Goal: Find specific page/section: Find specific page/section

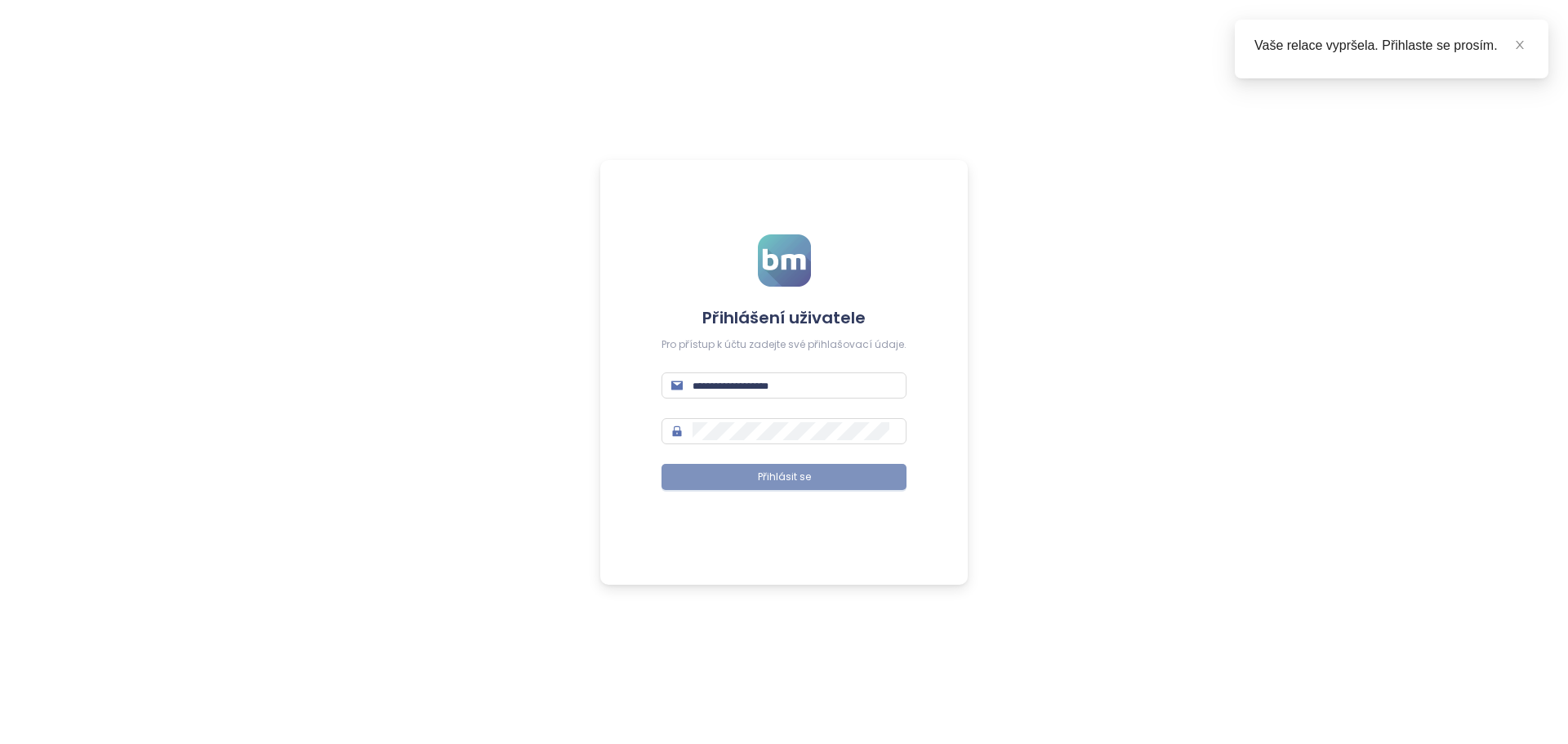
type input "**********"
click at [751, 470] on button "Přihlásit se" at bounding box center [784, 476] width 245 height 26
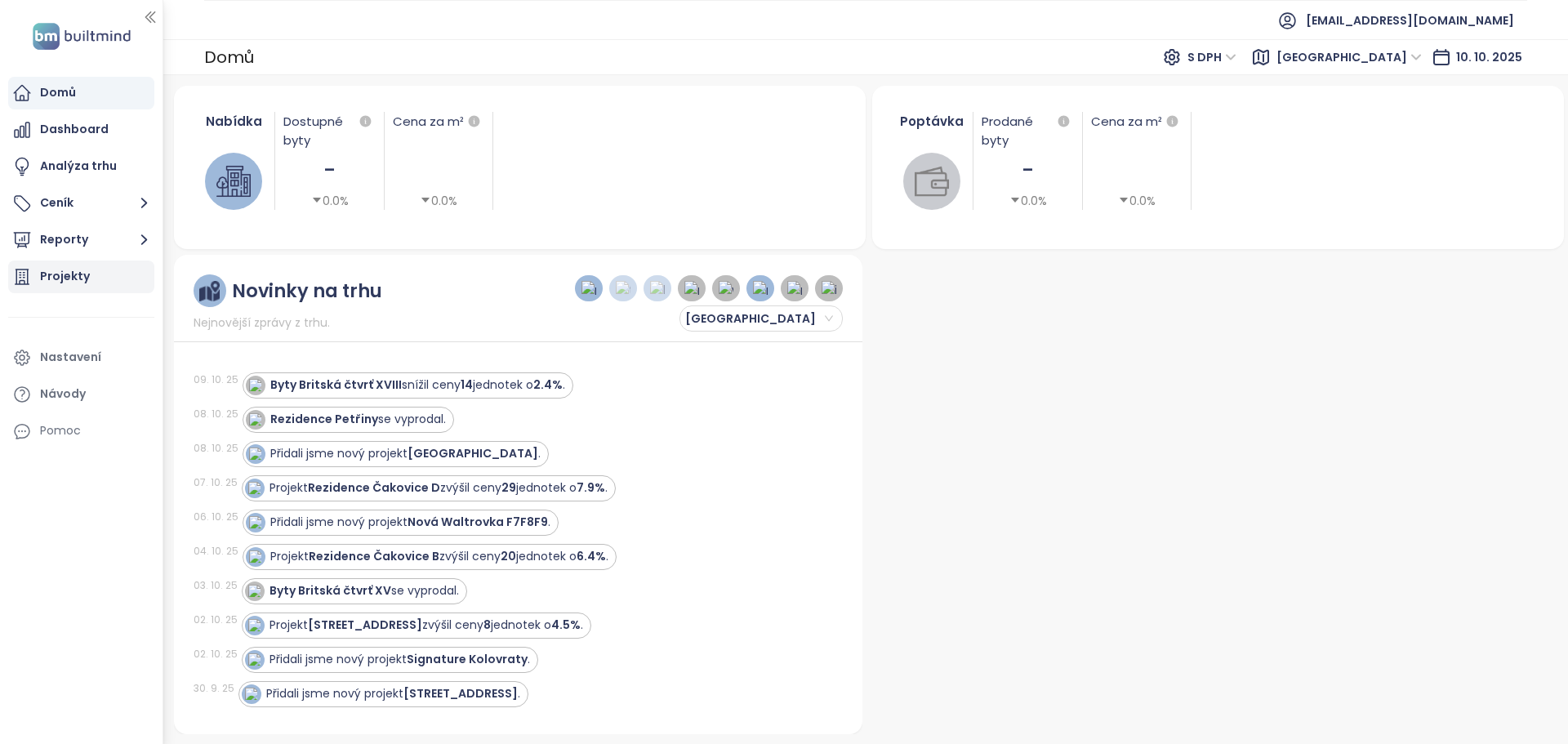
click at [92, 272] on div "Projekty" at bounding box center [81, 277] width 146 height 32
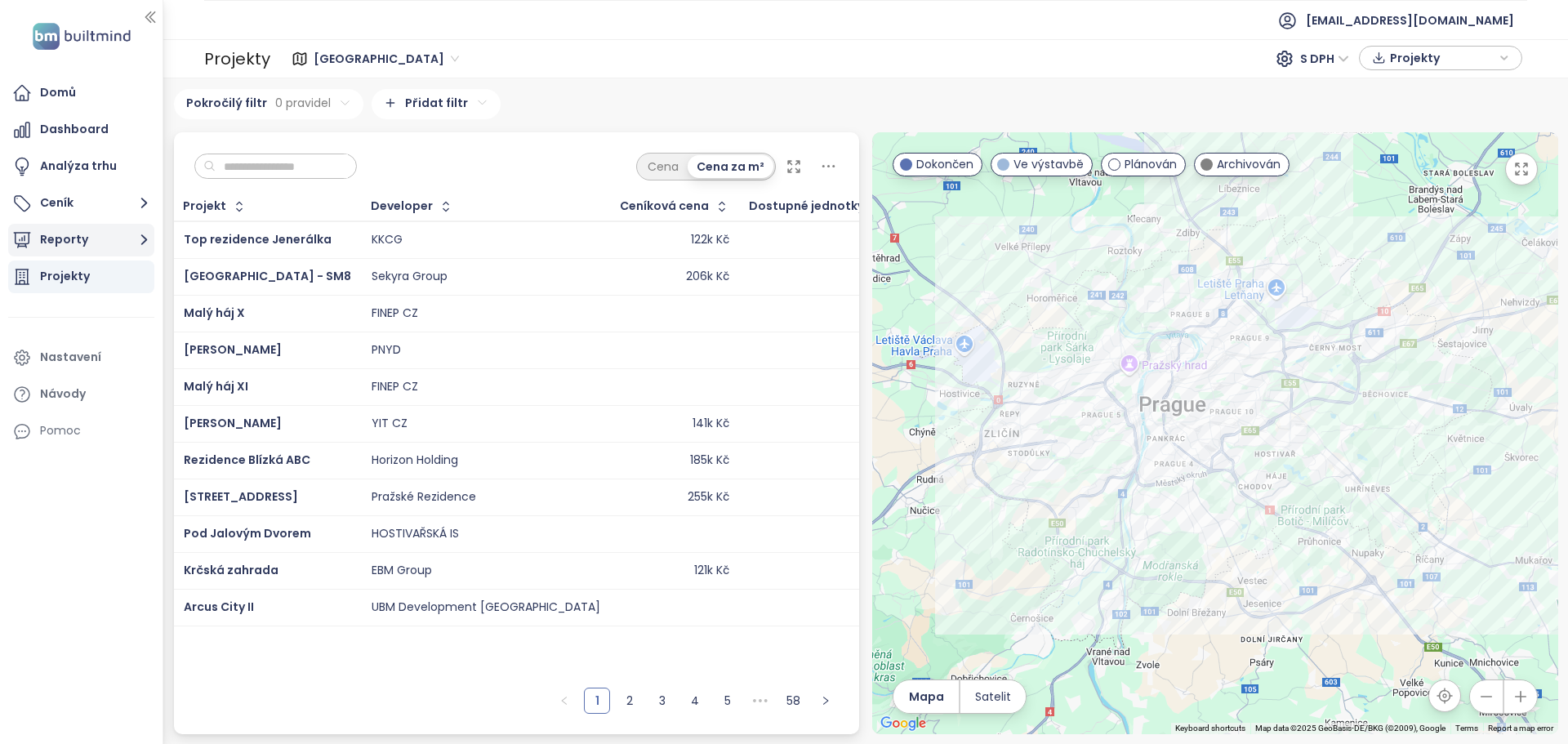
click at [149, 246] on icon "button" at bounding box center [143, 239] width 20 height 20
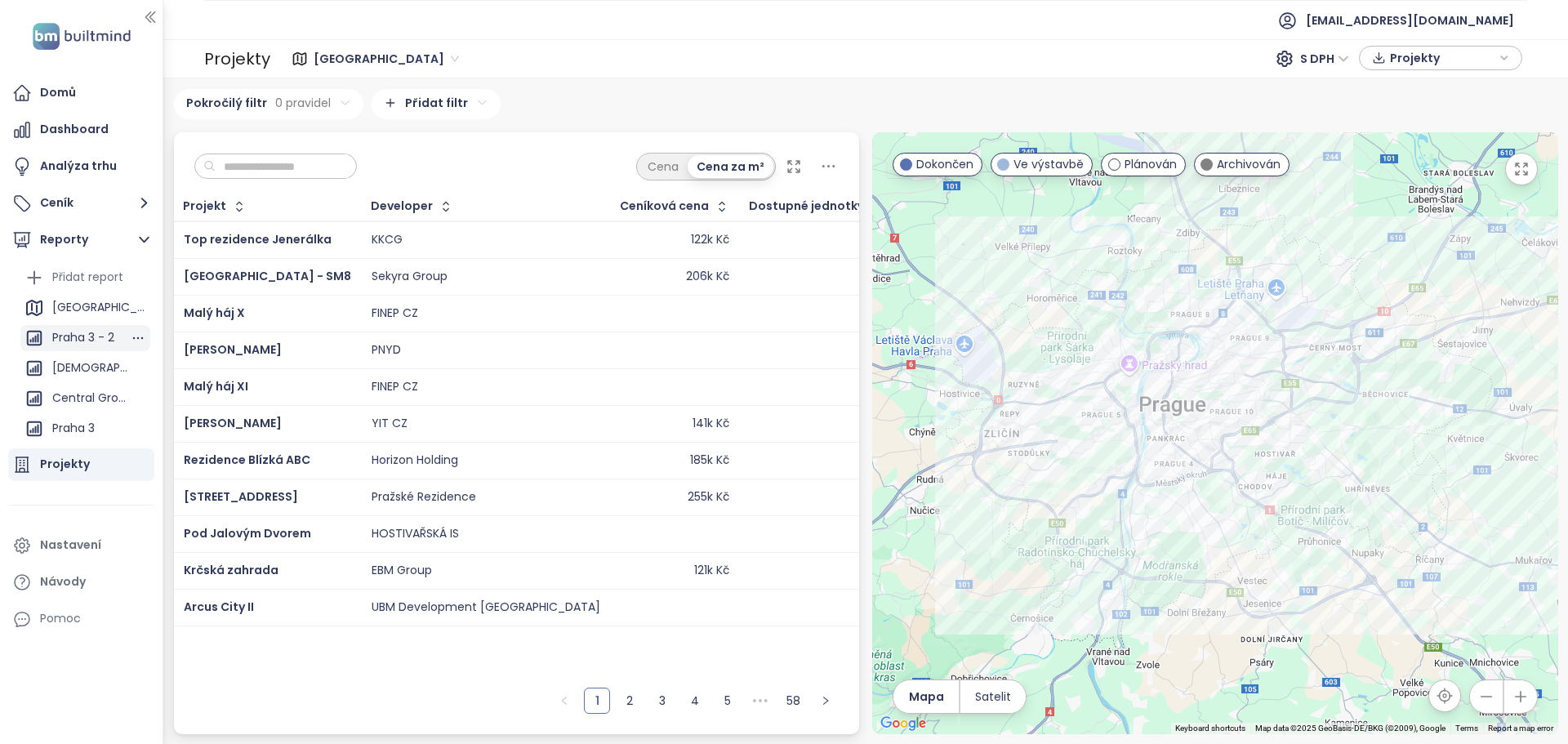
click at [91, 331] on div "Praha 3 - 2" at bounding box center [83, 337] width 62 height 20
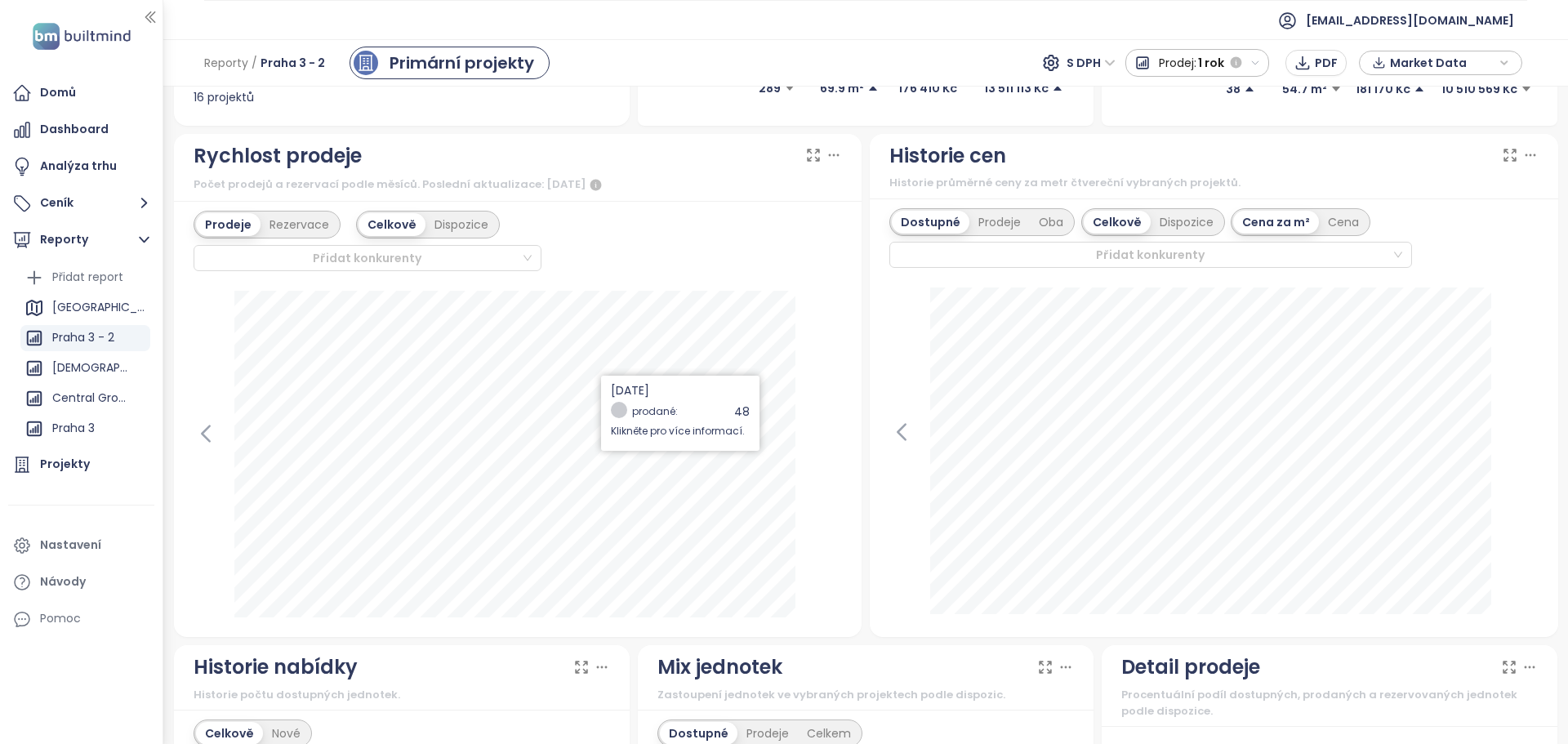
scroll to position [163, 0]
